Goal: Find specific page/section: Find specific page/section

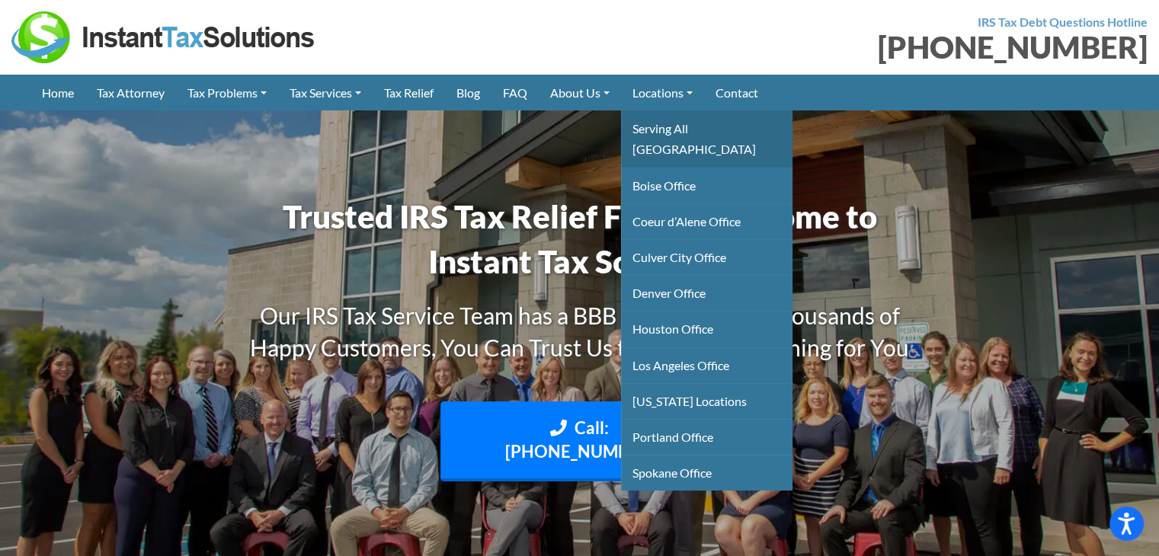
click at [713, 121] on link "Serving All [GEOGRAPHIC_DATA]" at bounding box center [707, 139] width 172 height 56
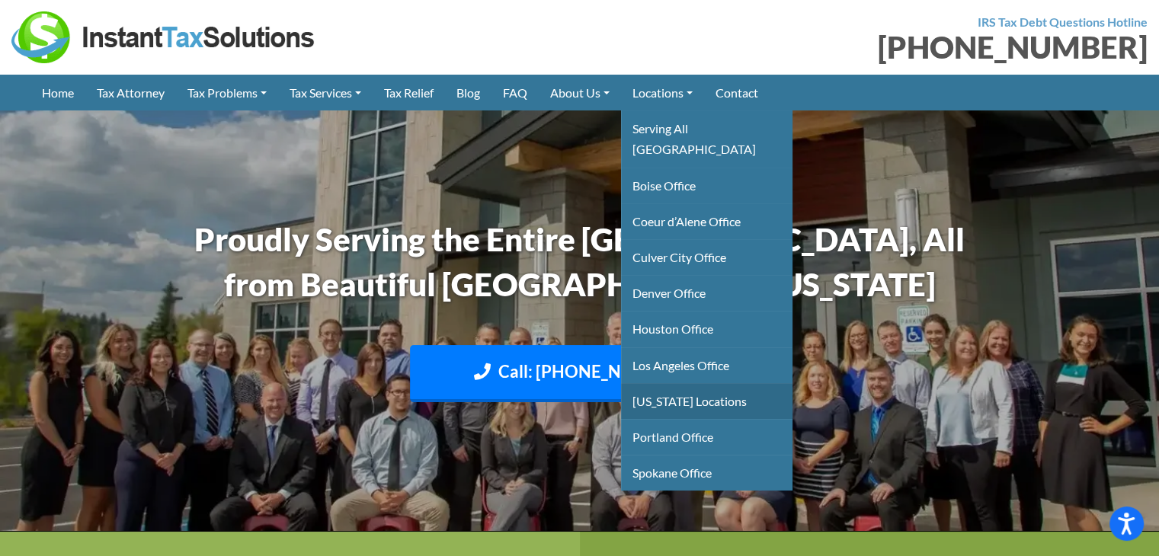
click at [701, 383] on link "[US_STATE] Locations" at bounding box center [707, 401] width 172 height 36
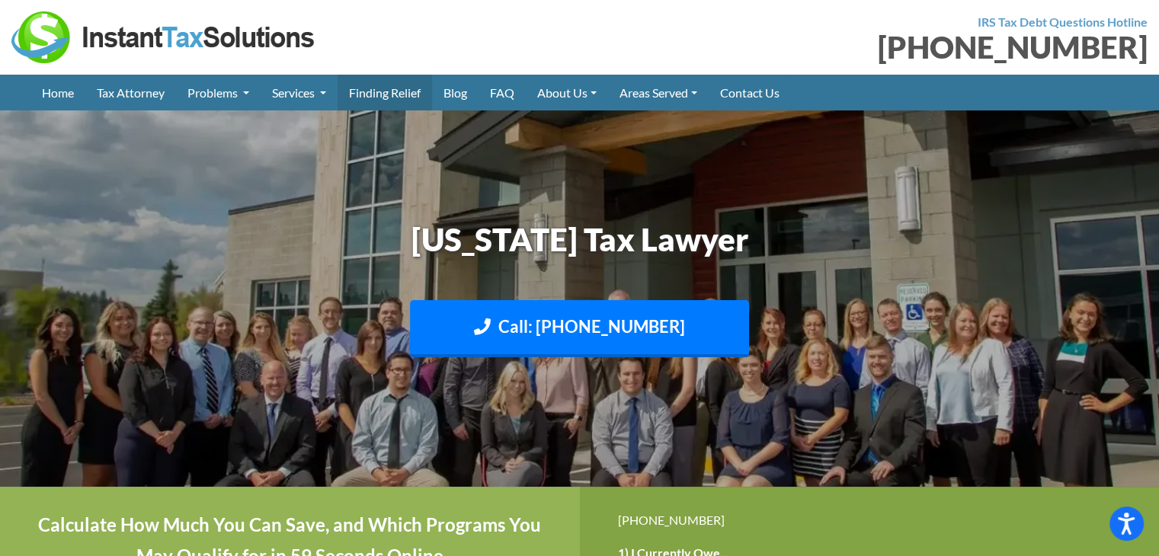
click at [381, 91] on link "Finding Relief" at bounding box center [385, 93] width 95 height 36
